Goal: Information Seeking & Learning: Learn about a topic

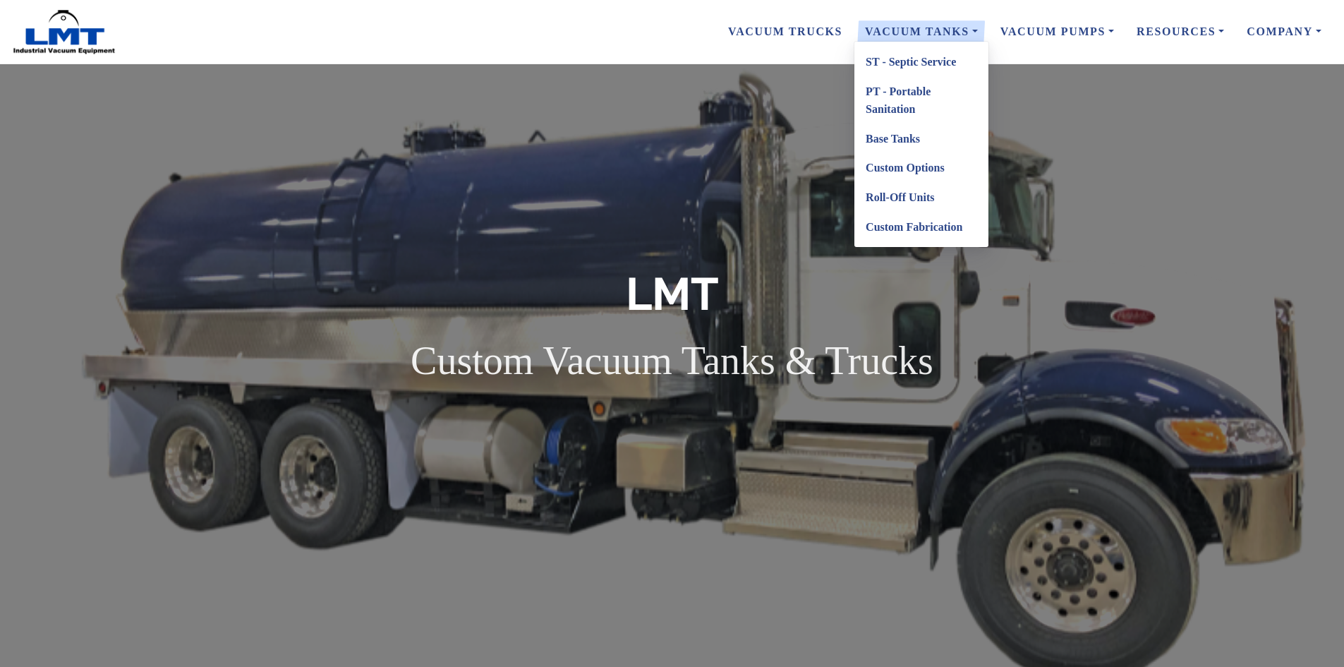
click at [901, 63] on link "ST - Septic Service" at bounding box center [921, 62] width 134 height 30
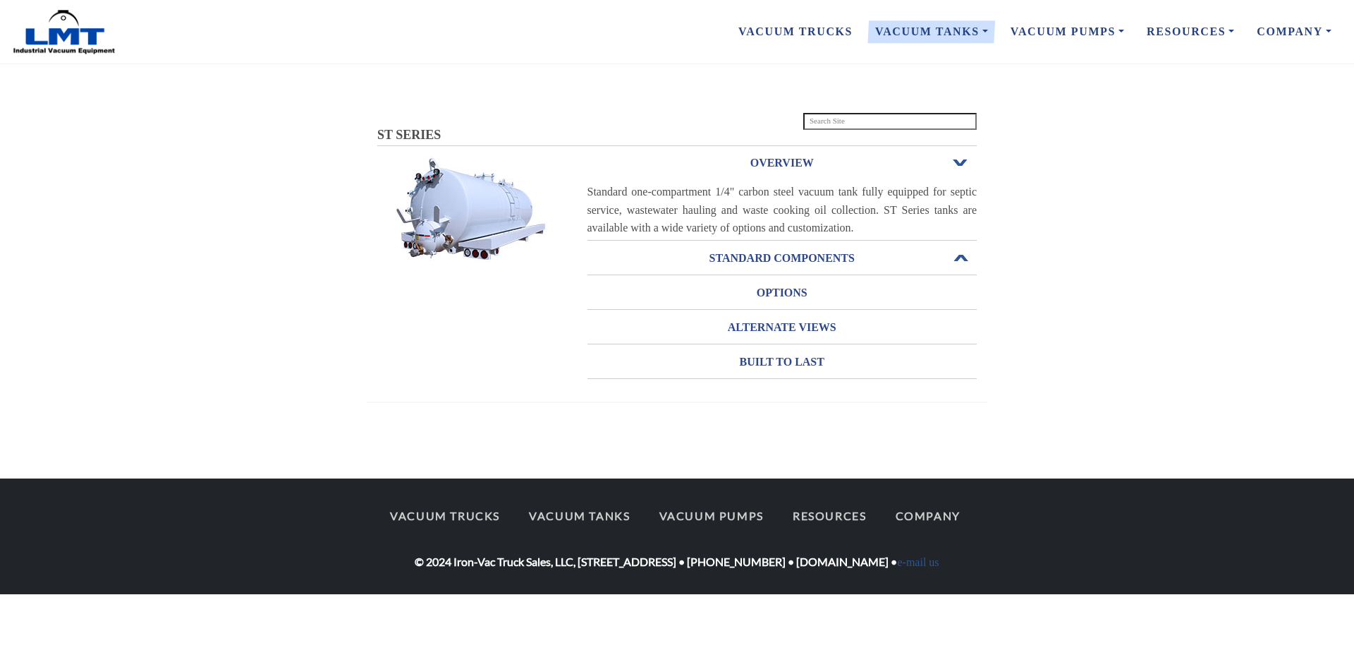
click at [784, 255] on h3 "STANDARD COMPONENTS" at bounding box center [783, 258] width 390 height 23
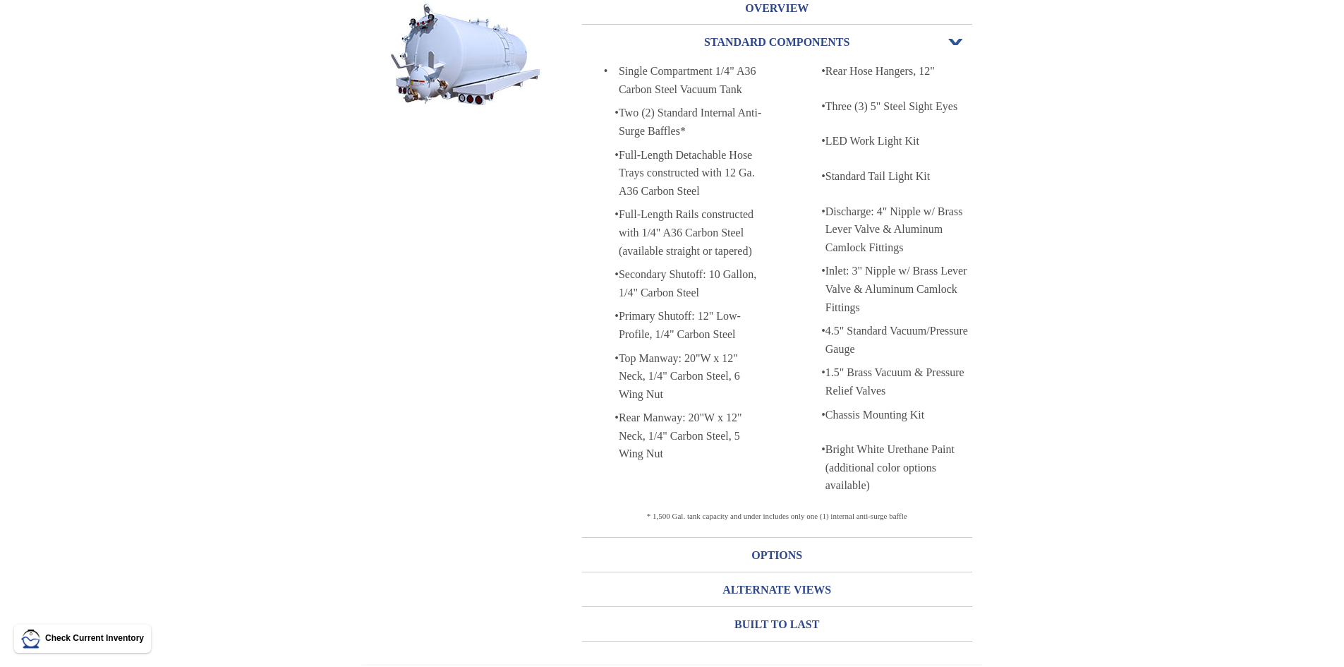
scroll to position [180, 0]
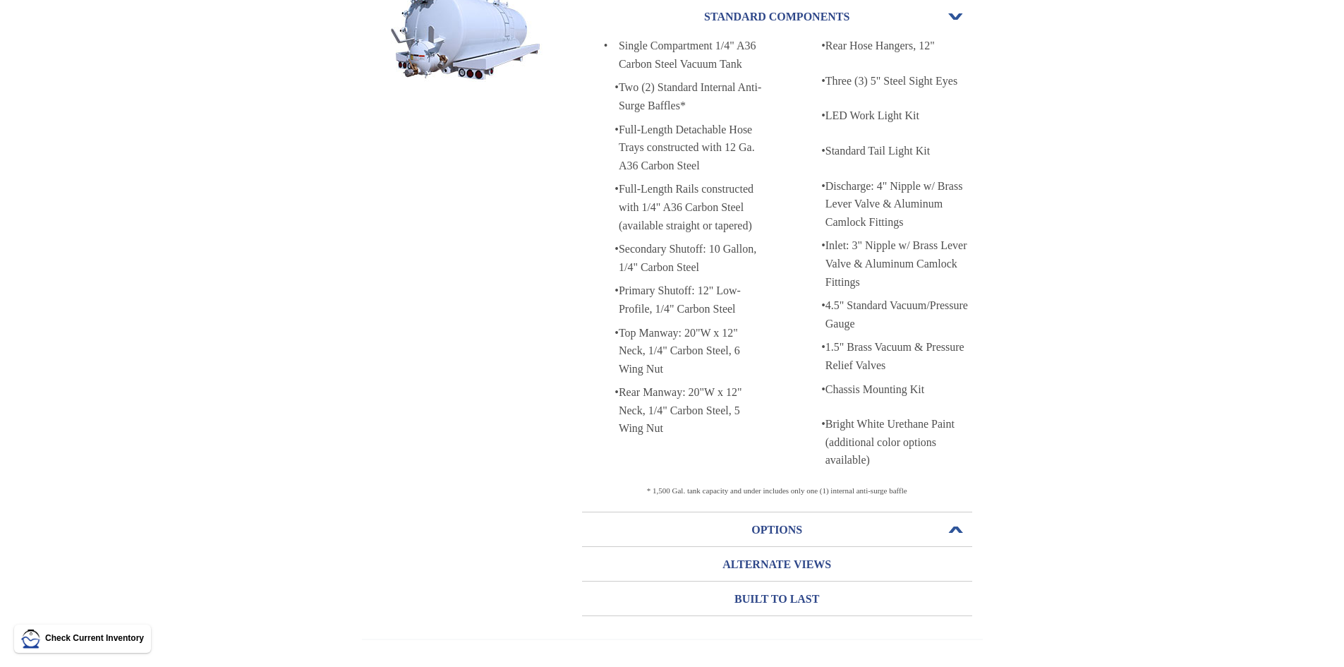
click at [786, 530] on h3 "OPTIONS" at bounding box center [777, 529] width 390 height 23
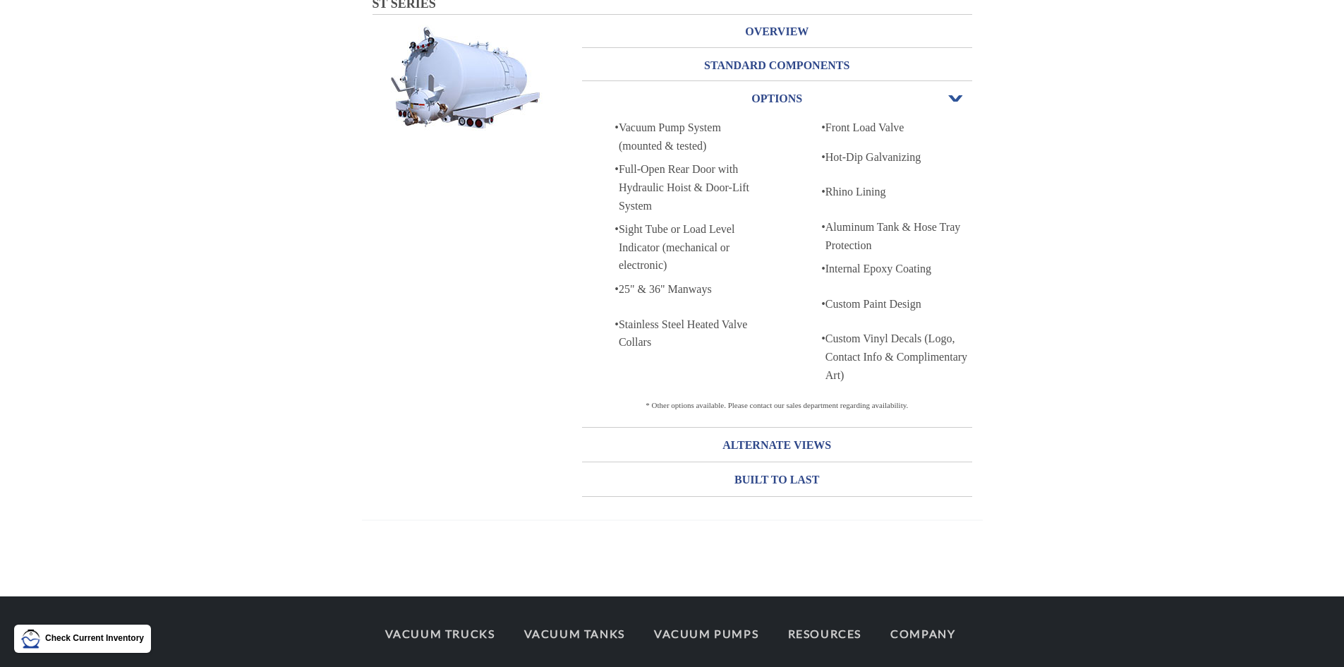
scroll to position [106, 0]
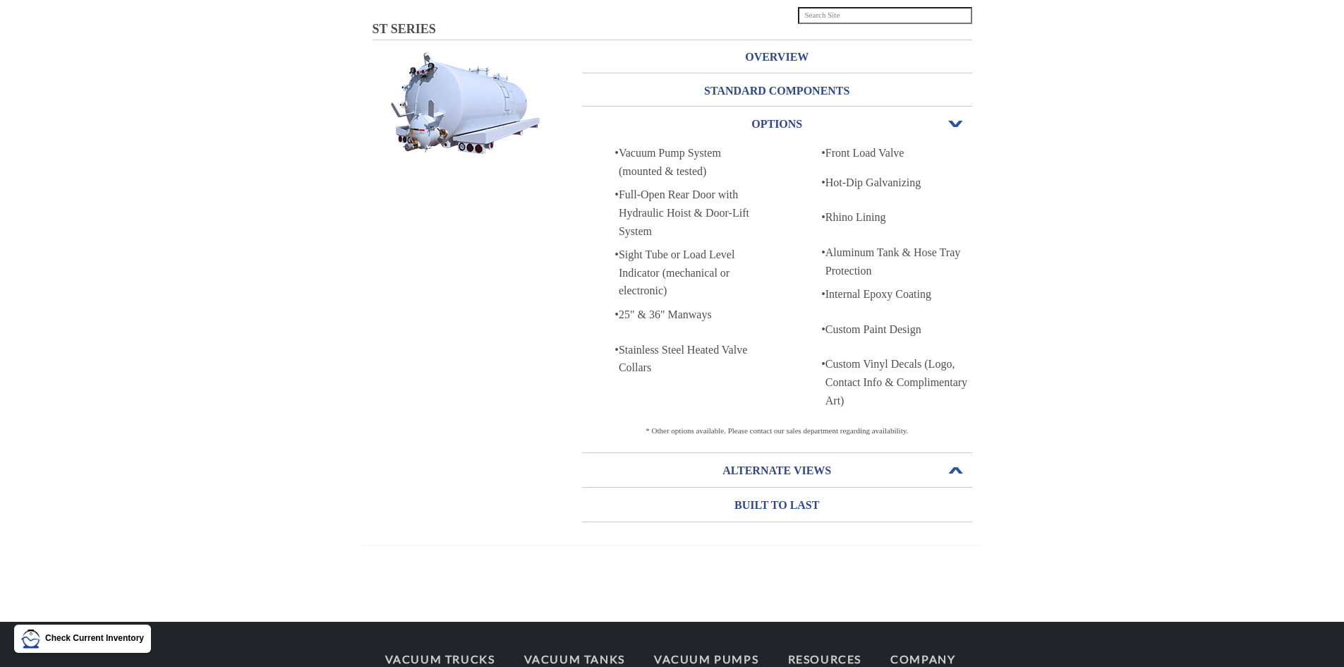
click at [778, 470] on h3 "ALTERNATE VIEWS" at bounding box center [777, 470] width 390 height 23
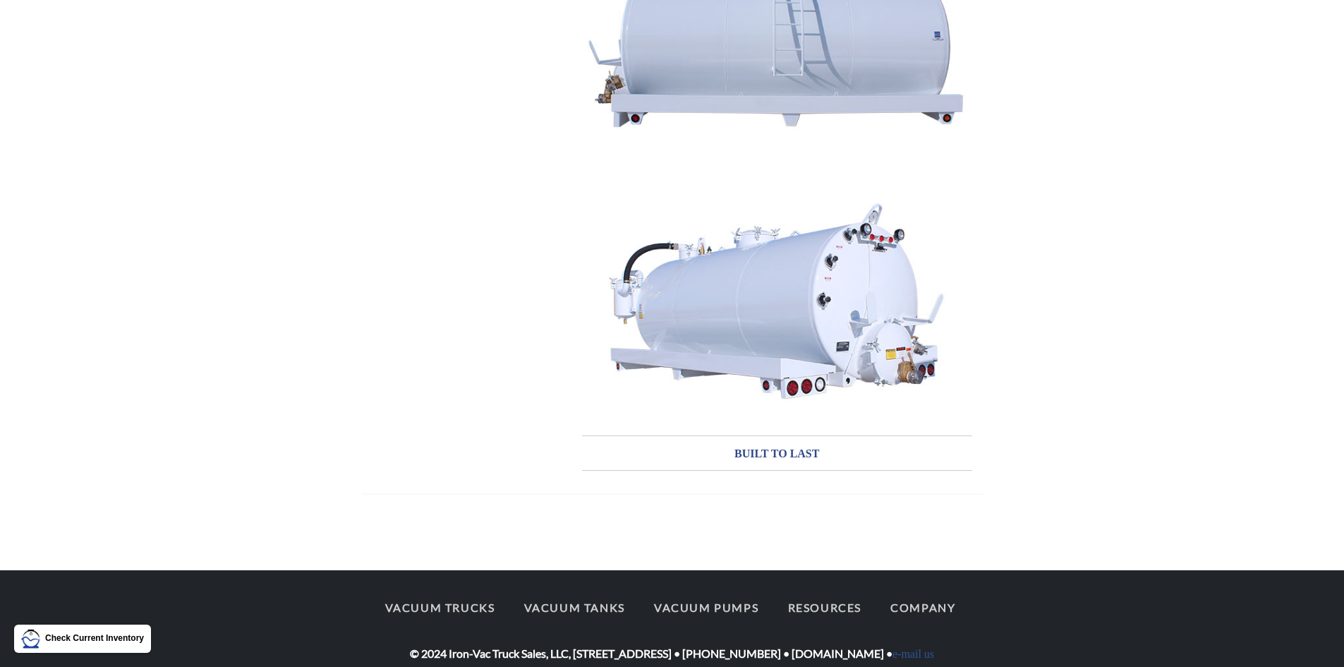
scroll to position [913, 0]
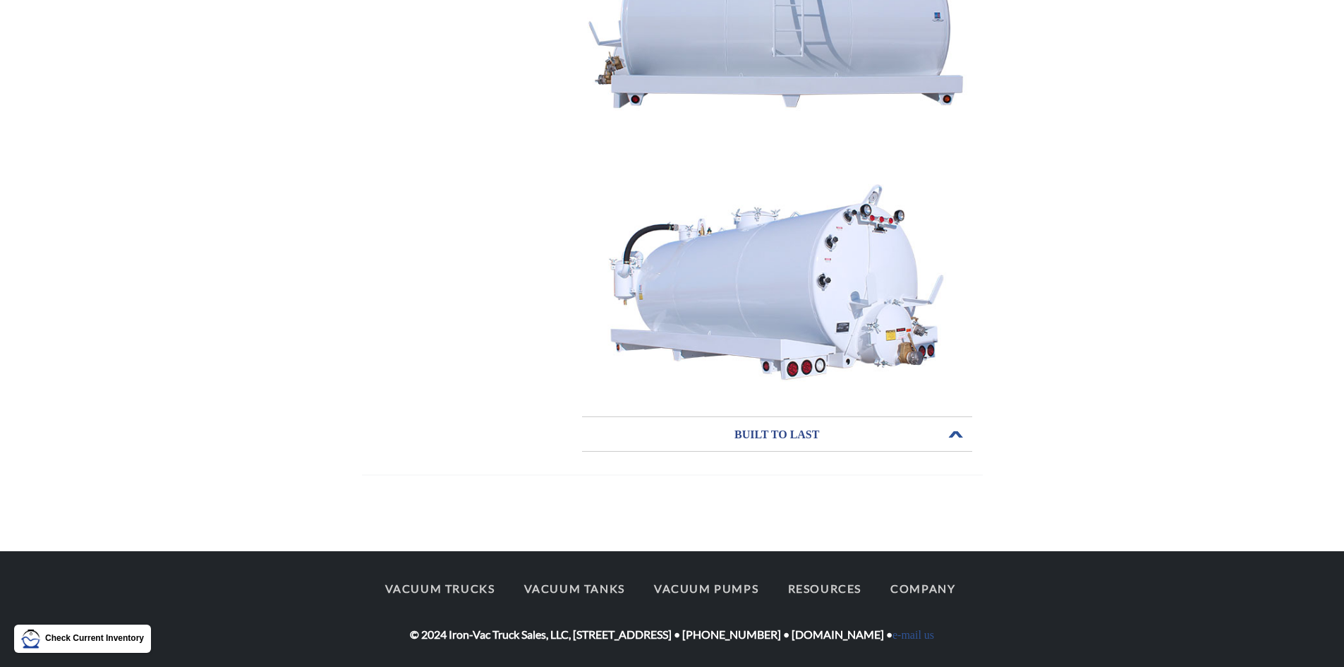
click at [783, 434] on h3 "BUILT TO LAST" at bounding box center [777, 434] width 390 height 23
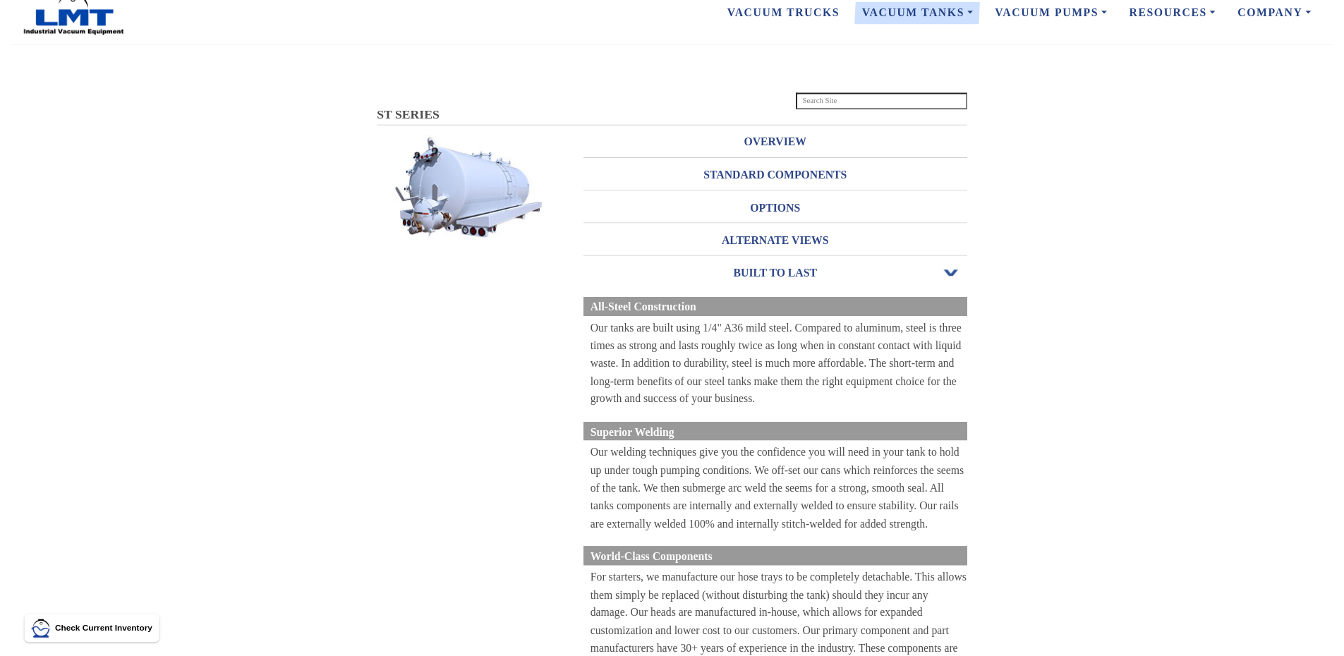
scroll to position [0, 0]
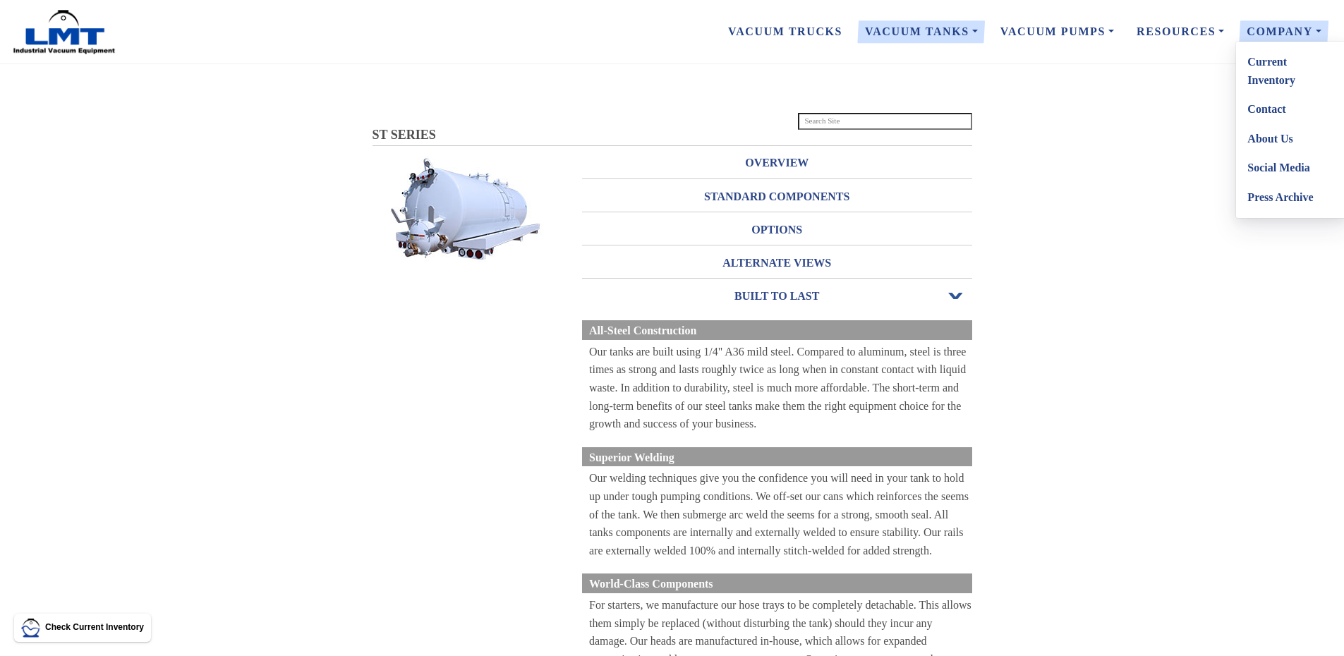
click at [1267, 78] on link "Current Inventory" at bounding box center [1291, 70] width 111 height 47
